Goal: Check status: Verify the current state of an ongoing process or item

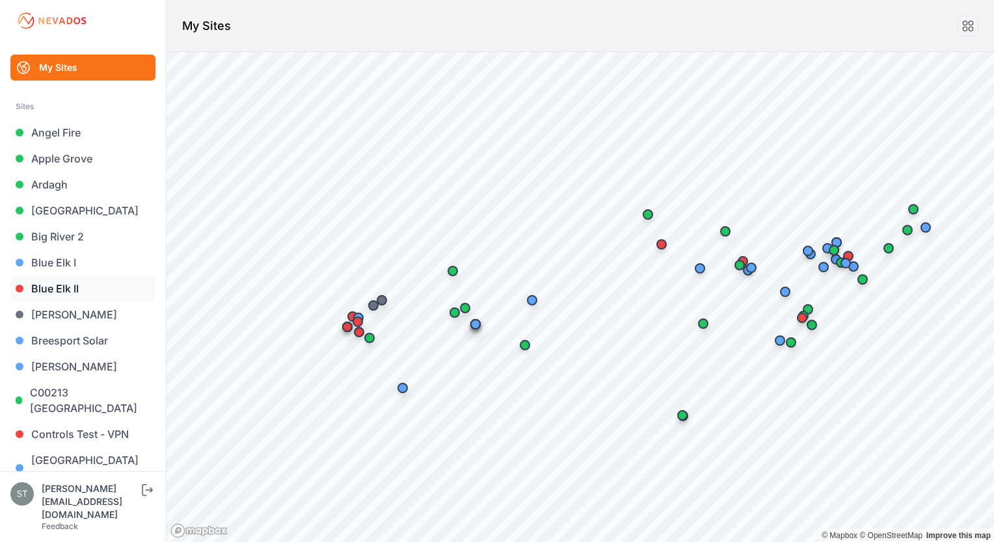
click at [70, 288] on link "Blue Elk II" at bounding box center [82, 289] width 145 height 26
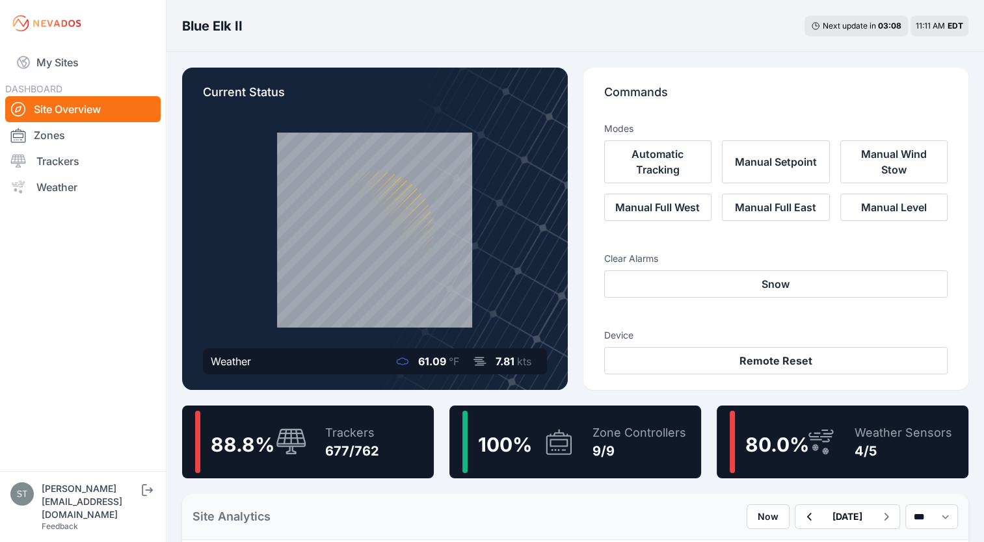
click at [799, 440] on span "80.0 %" at bounding box center [777, 444] width 64 height 23
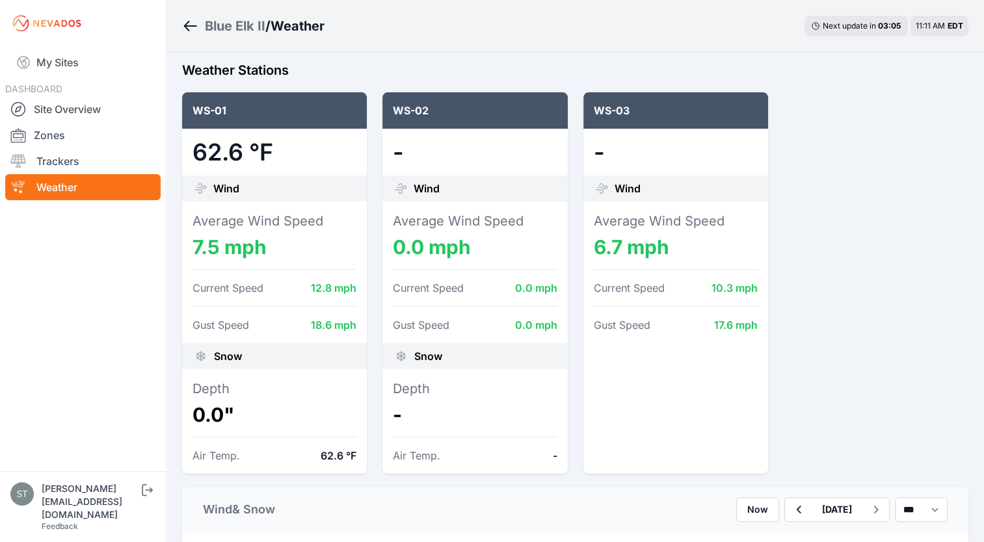
scroll to position [125, 0]
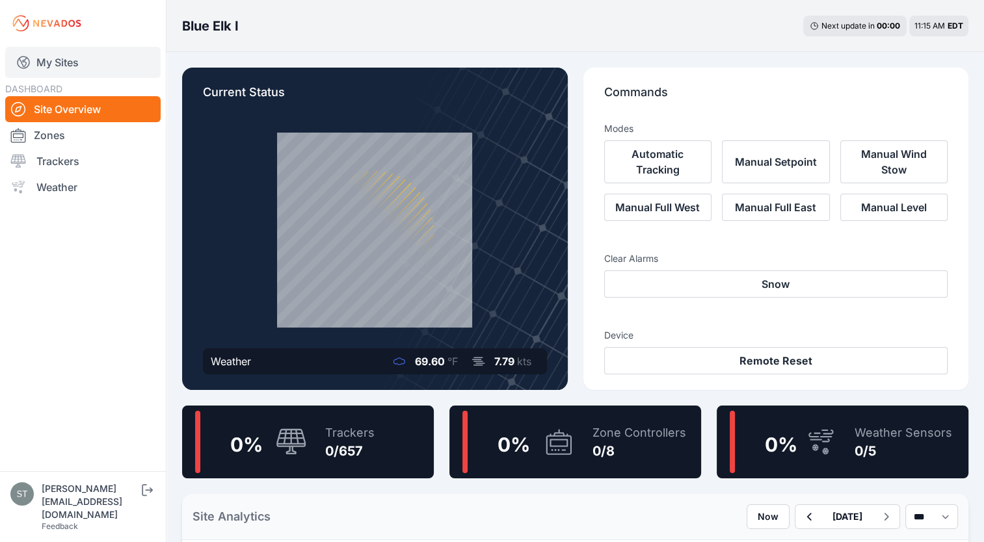
click at [68, 65] on link "My Sites" at bounding box center [82, 62] width 155 height 31
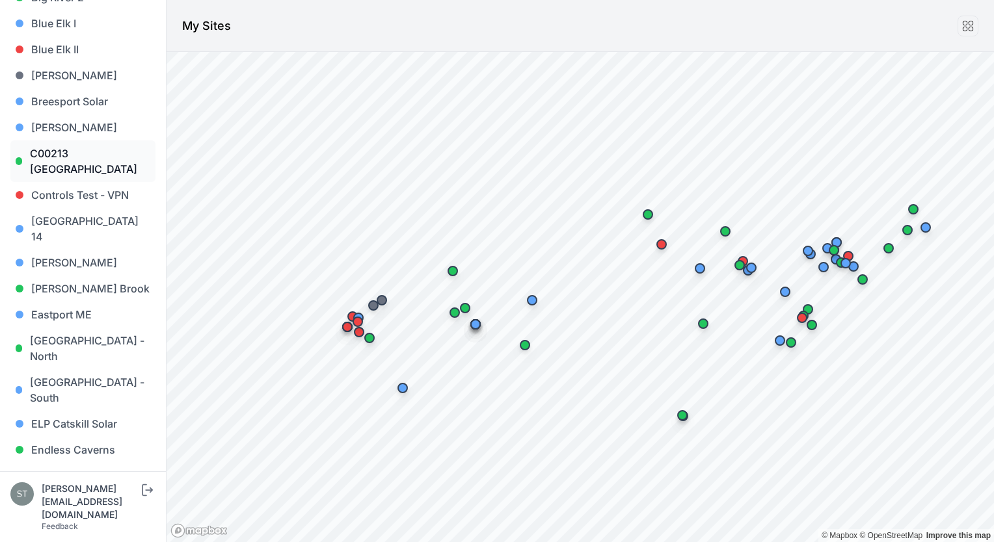
scroll to position [241, 0]
click at [76, 462] on link "French Road Solar" at bounding box center [82, 475] width 145 height 26
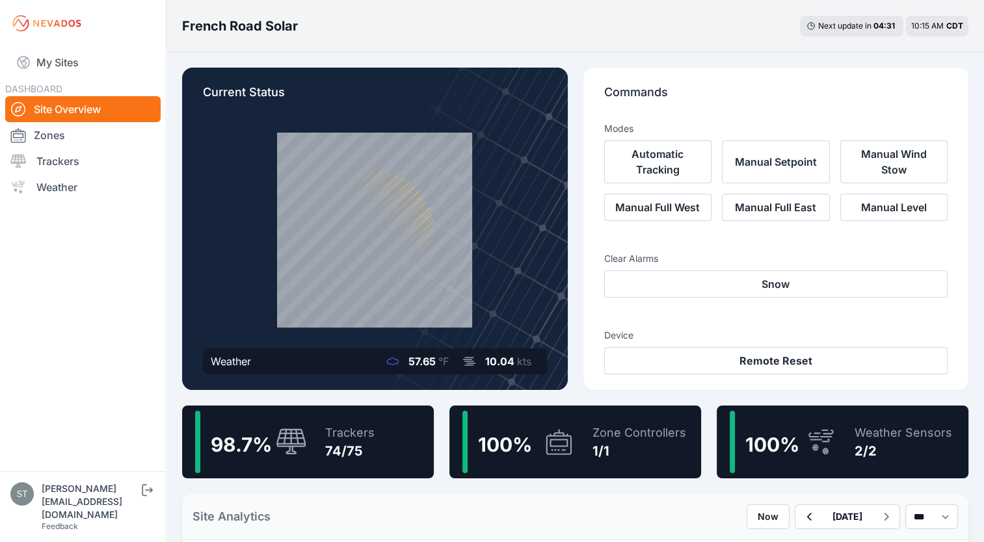
click at [349, 438] on div "Trackers" at bounding box center [349, 433] width 49 height 18
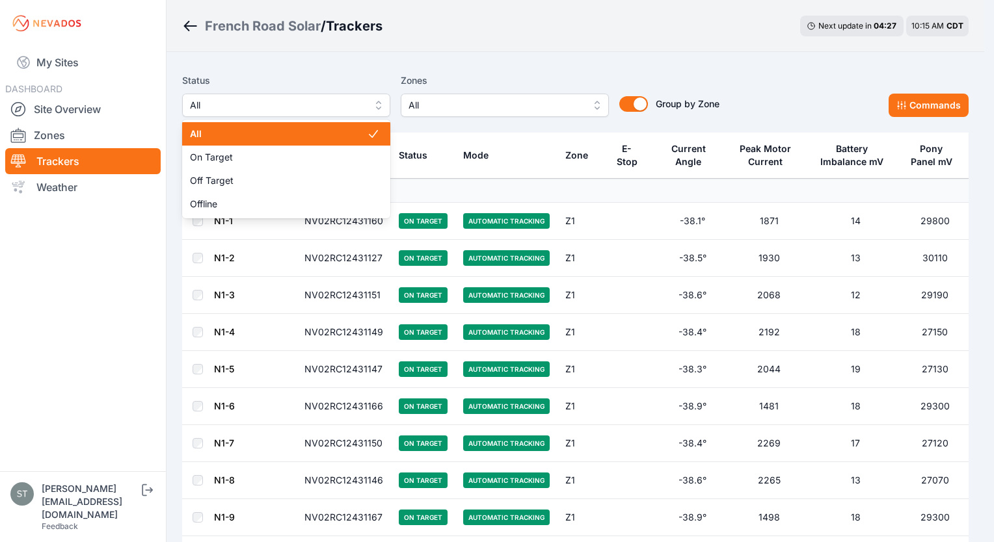
click at [316, 111] on span "All" at bounding box center [277, 106] width 174 height 16
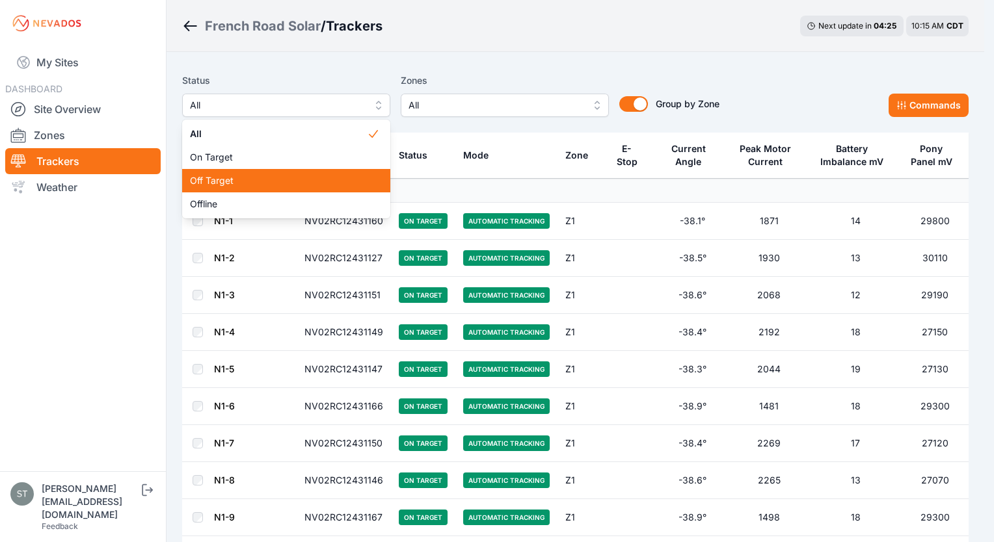
click at [220, 176] on span "Off Target" at bounding box center [278, 180] width 177 height 13
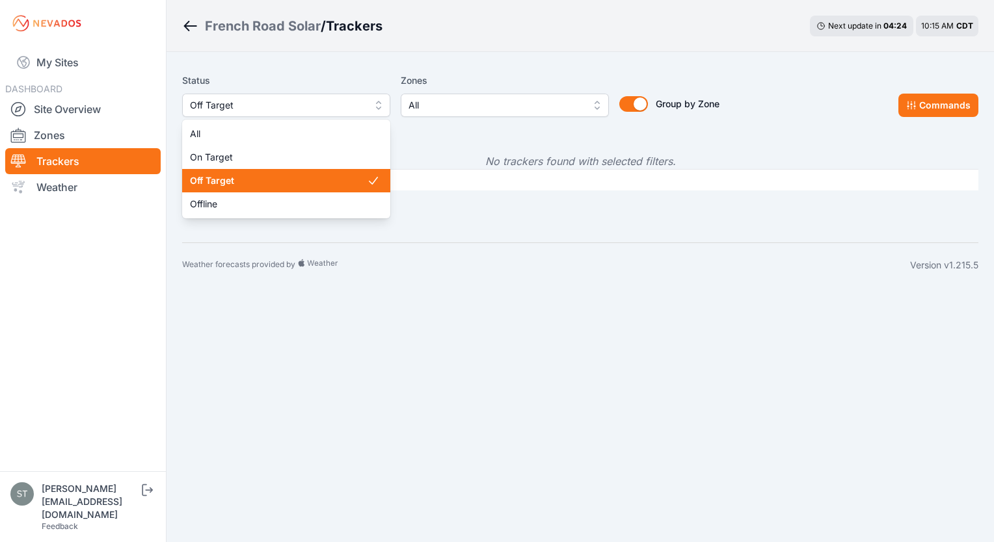
click at [269, 100] on span "Off Target" at bounding box center [277, 106] width 174 height 16
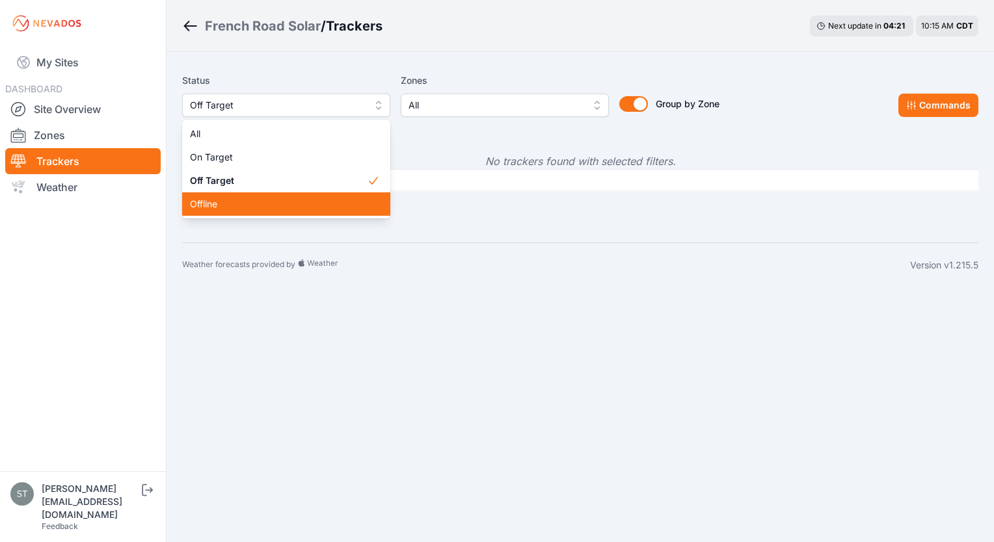
click at [207, 207] on span "Offline" at bounding box center [278, 204] width 177 height 13
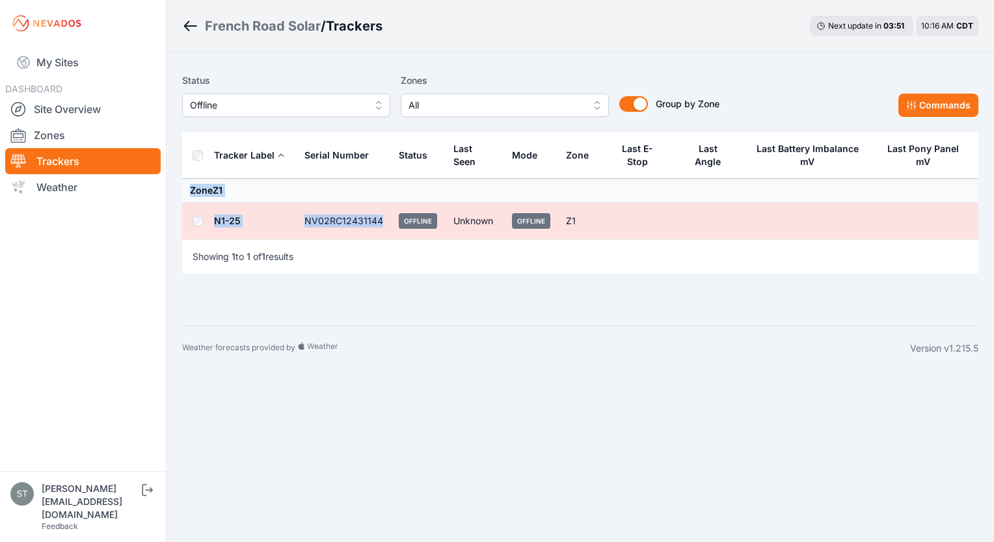
drag, startPoint x: 187, startPoint y: 187, endPoint x: 385, endPoint y: 225, distance: 202.1
click at [385, 225] on tbody "Zone Z1 N1-25 NV02RC12431144 Offline Unknown Offline Z1" at bounding box center [580, 209] width 796 height 61
copy tbody "Zone Z1 N1-25 NV02RC12431144"
